Goal: Transaction & Acquisition: Purchase product/service

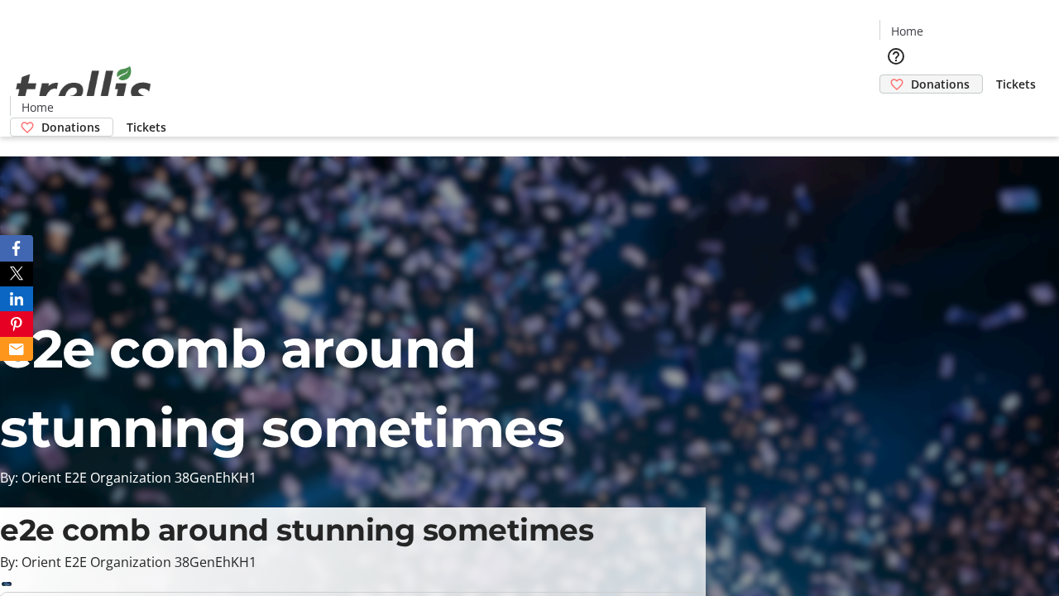
click at [911, 75] on span "Donations" at bounding box center [940, 83] width 59 height 17
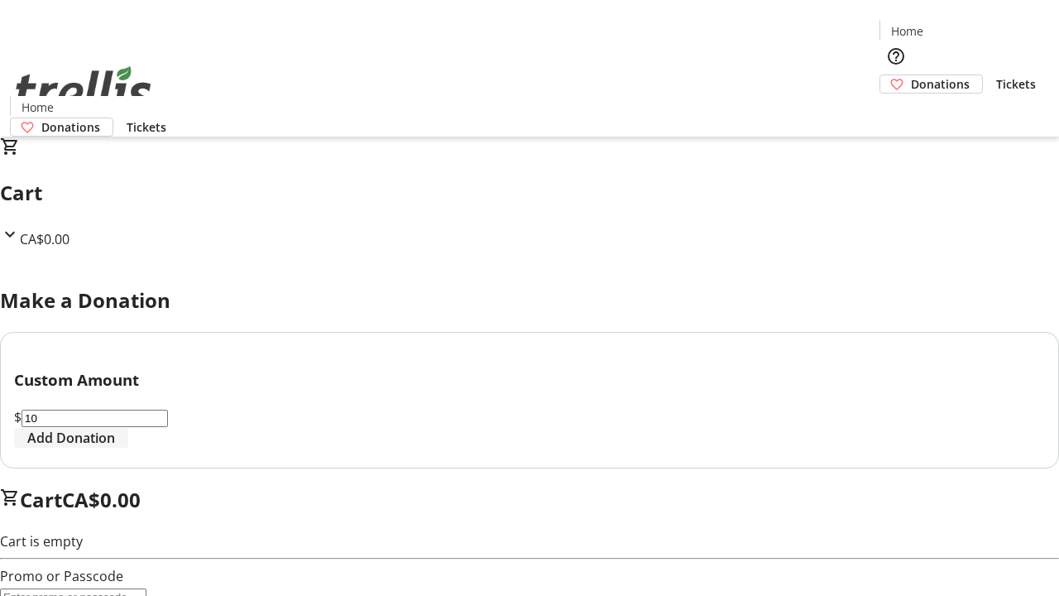
click at [115, 448] on span "Add Donation" at bounding box center [71, 438] width 88 height 20
select select "CA"
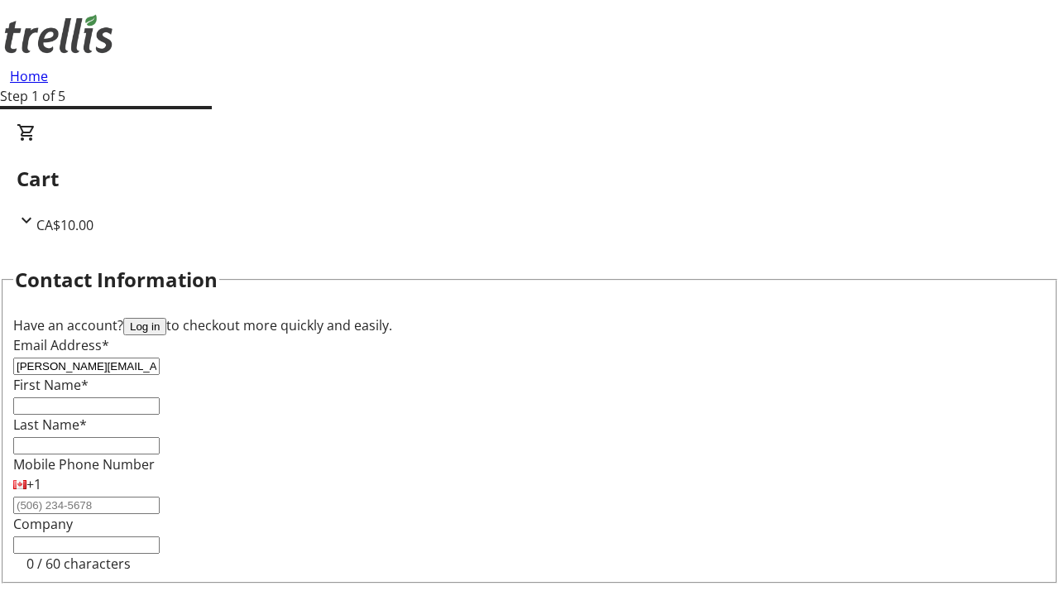
type input "[PERSON_NAME][EMAIL_ADDRESS][DOMAIN_NAME]"
type input "[PERSON_NAME]"
type input "Hills"
type input "[STREET_ADDRESS][PERSON_NAME]"
type input "Kelowna"
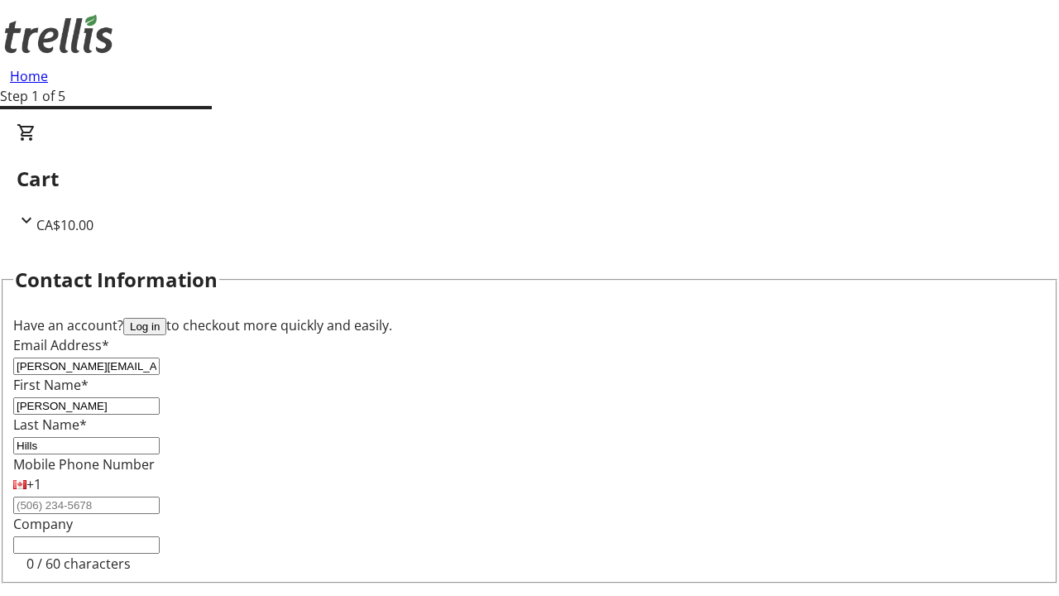
select select "BC"
type input "Kelowna"
type input "V1Y 0C2"
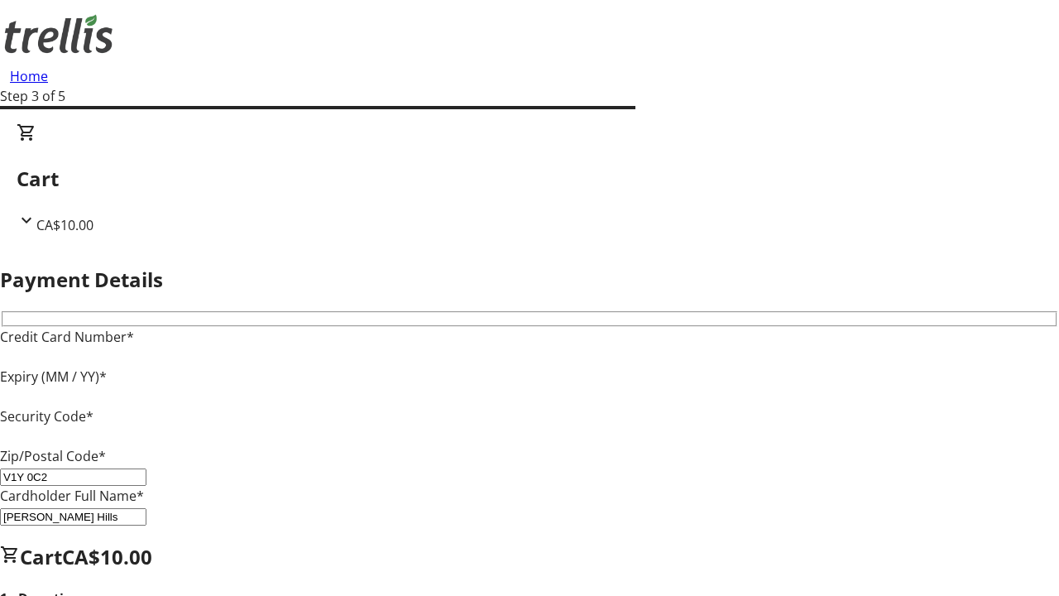
type input "V1Y 0C2"
